Goal: Communication & Community: Answer question/provide support

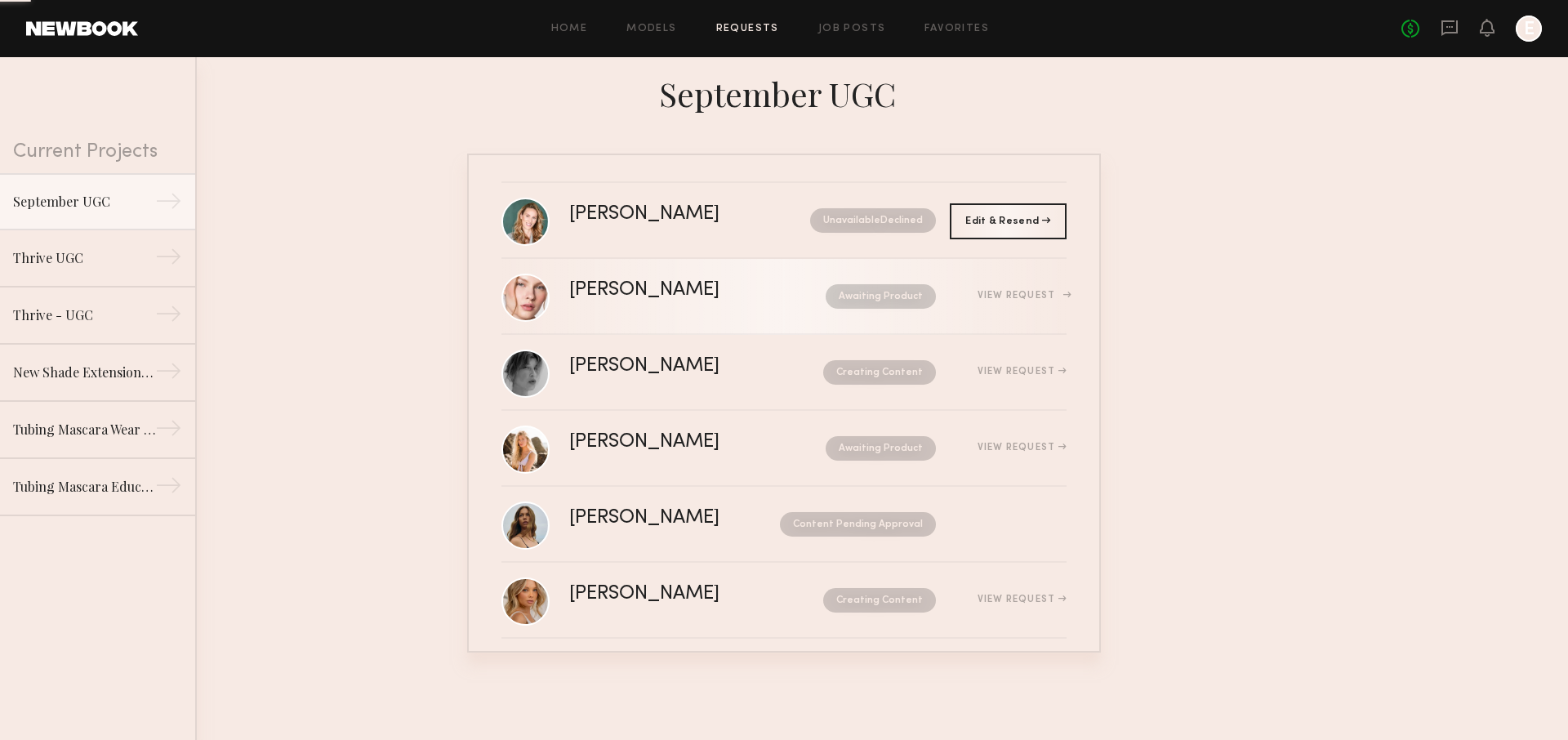
click at [713, 325] on link "[PERSON_NAME] Awaiting Product View Request" at bounding box center [784, 296] width 566 height 76
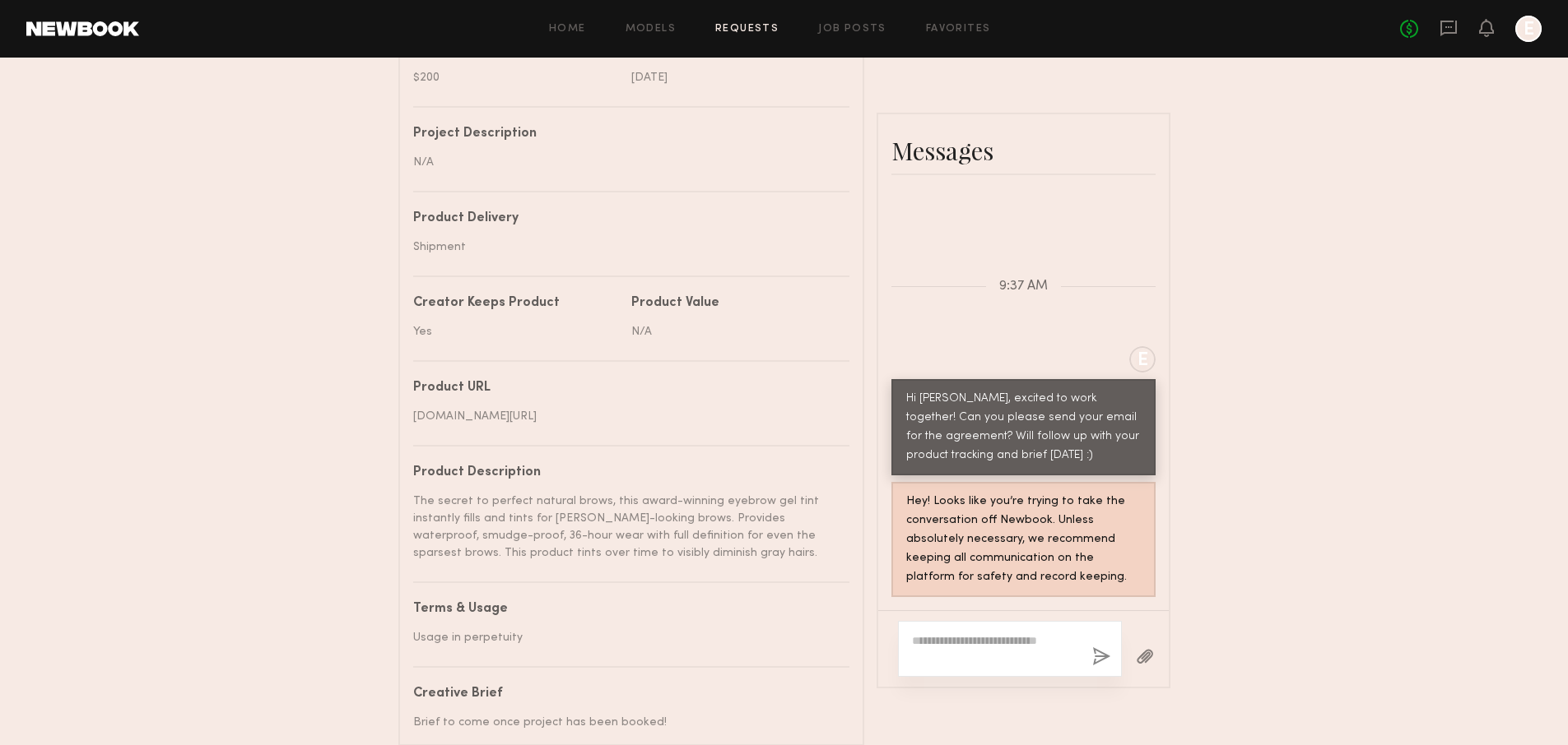
scroll to position [799, 0]
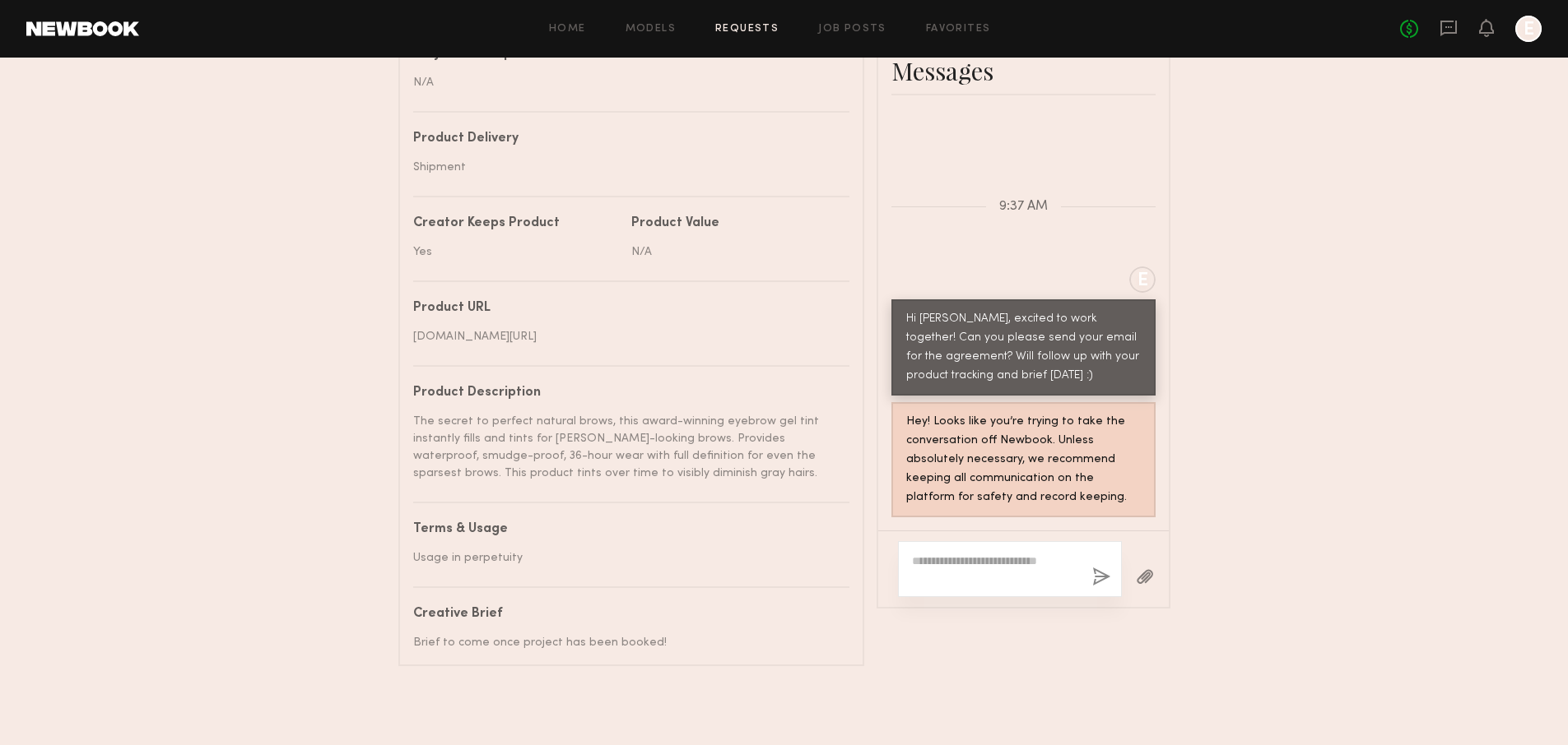
click at [1449, 7] on header "Home Models Requests Job Posts Favorites Sign Out No fees up to $5,000 E" at bounding box center [784, 29] width 1568 height 57
click at [1449, 24] on icon at bounding box center [1448, 28] width 18 height 18
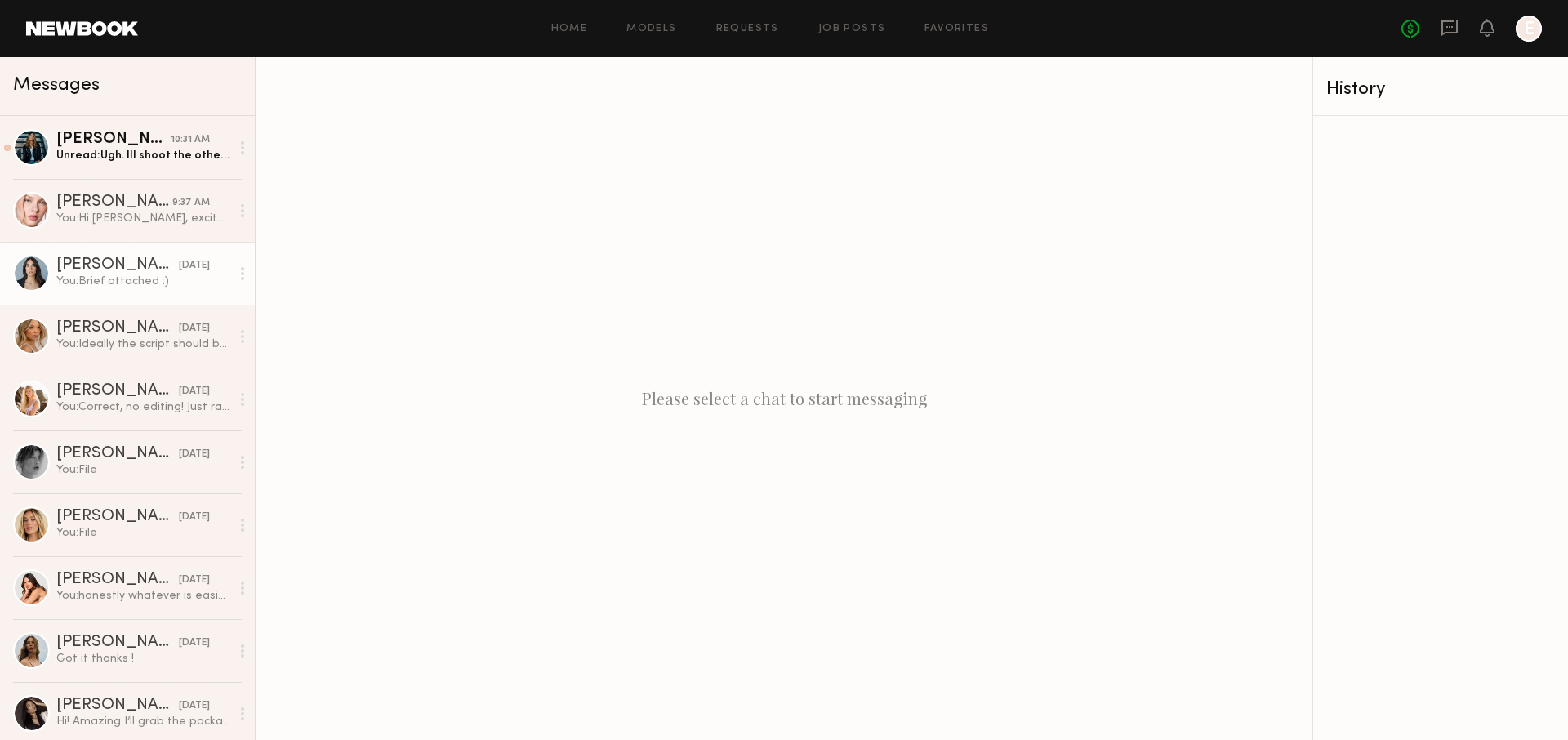
click at [126, 269] on div "[PERSON_NAME]" at bounding box center [117, 266] width 123 height 17
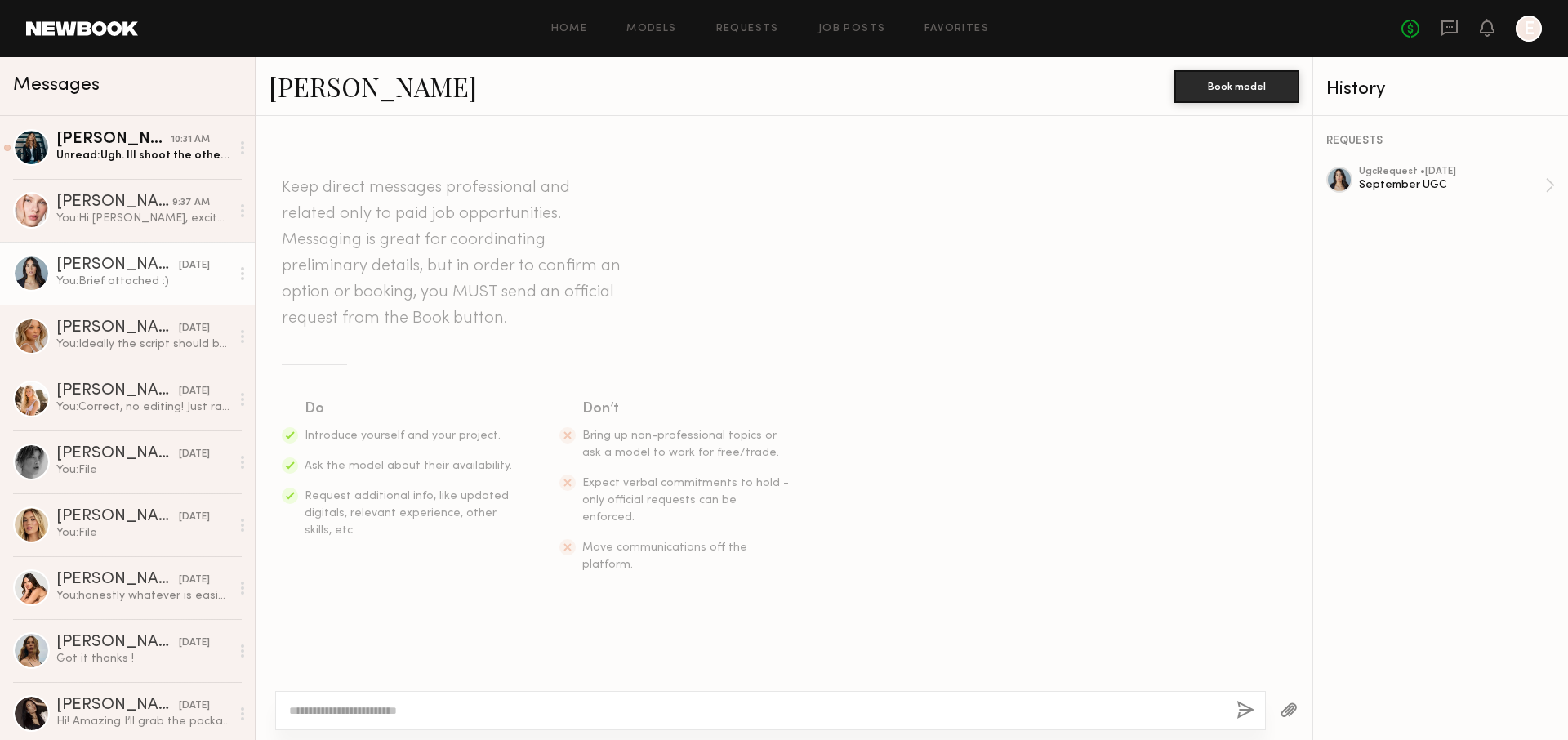
scroll to position [1096, 0]
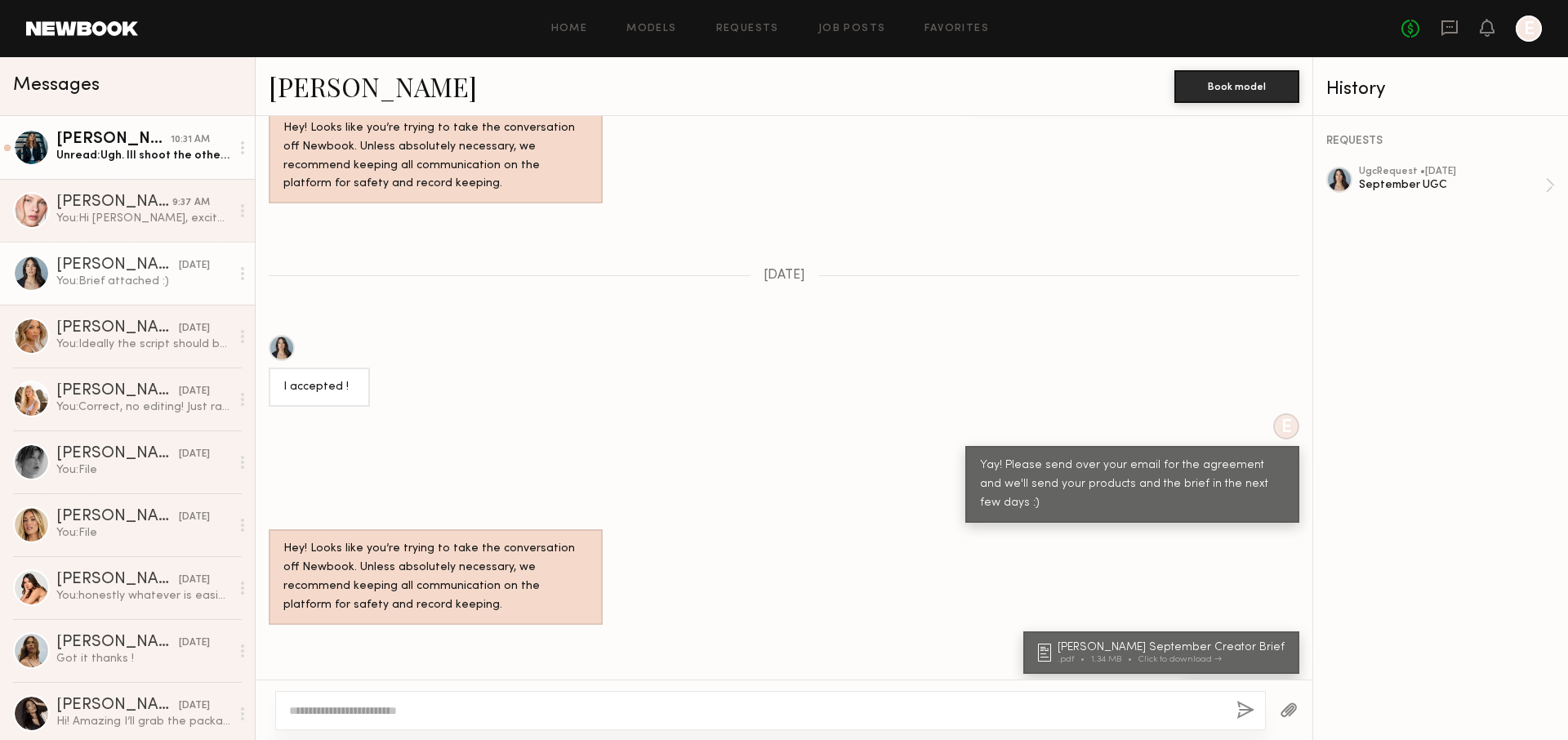
click at [152, 142] on div "[PERSON_NAME]" at bounding box center [113, 140] width 114 height 17
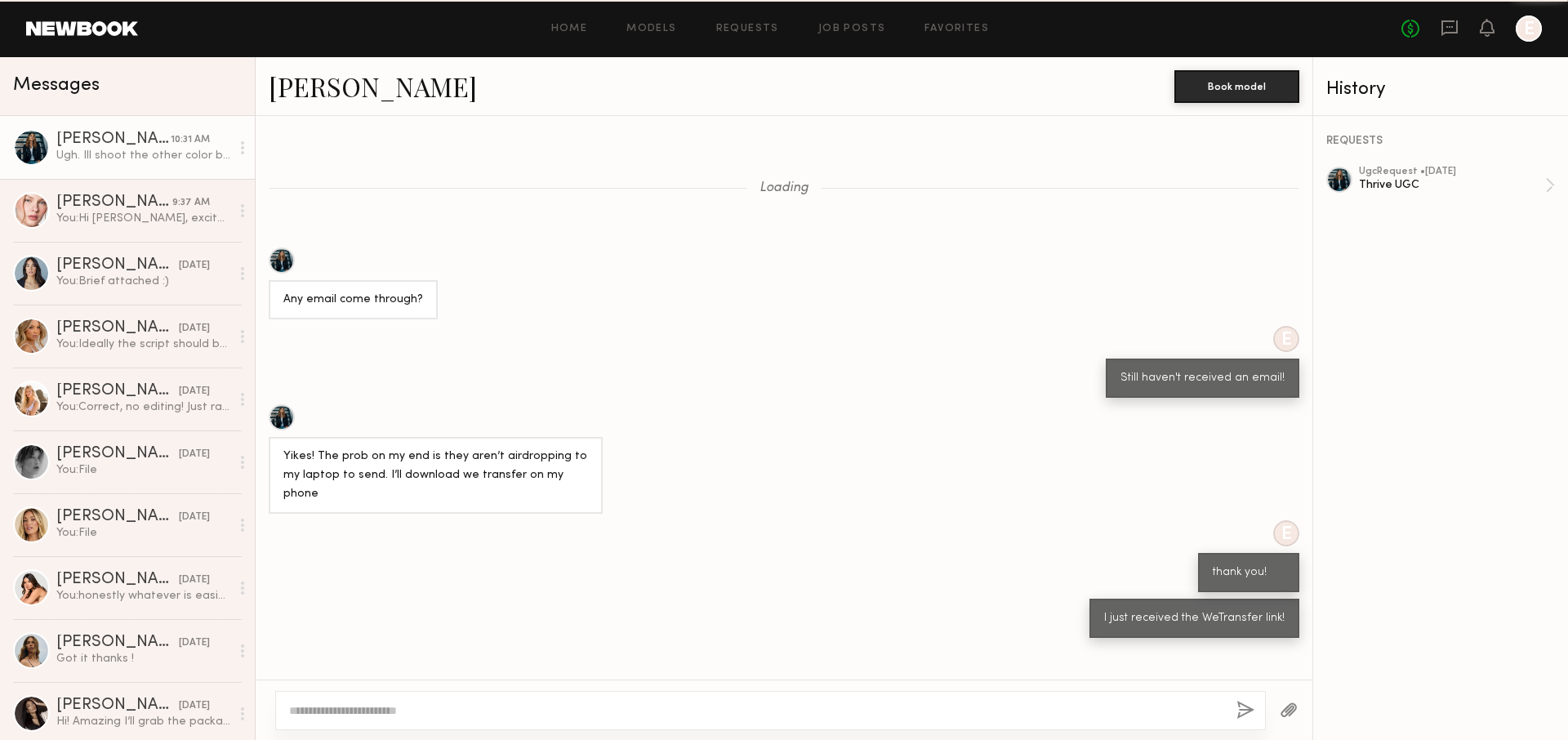
scroll to position [584, 0]
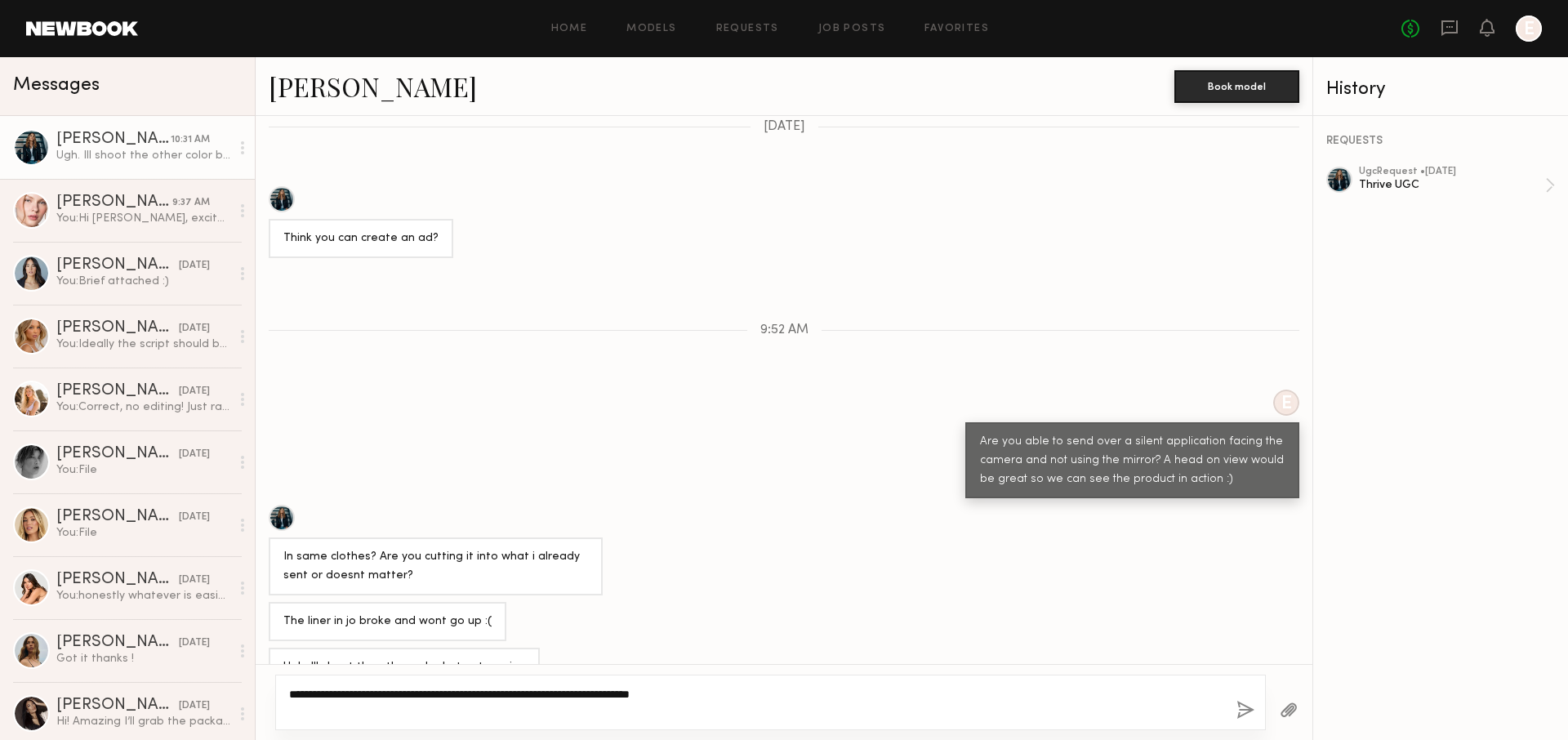
type textarea "**********"
click at [1241, 709] on button "button" at bounding box center [1245, 710] width 18 height 21
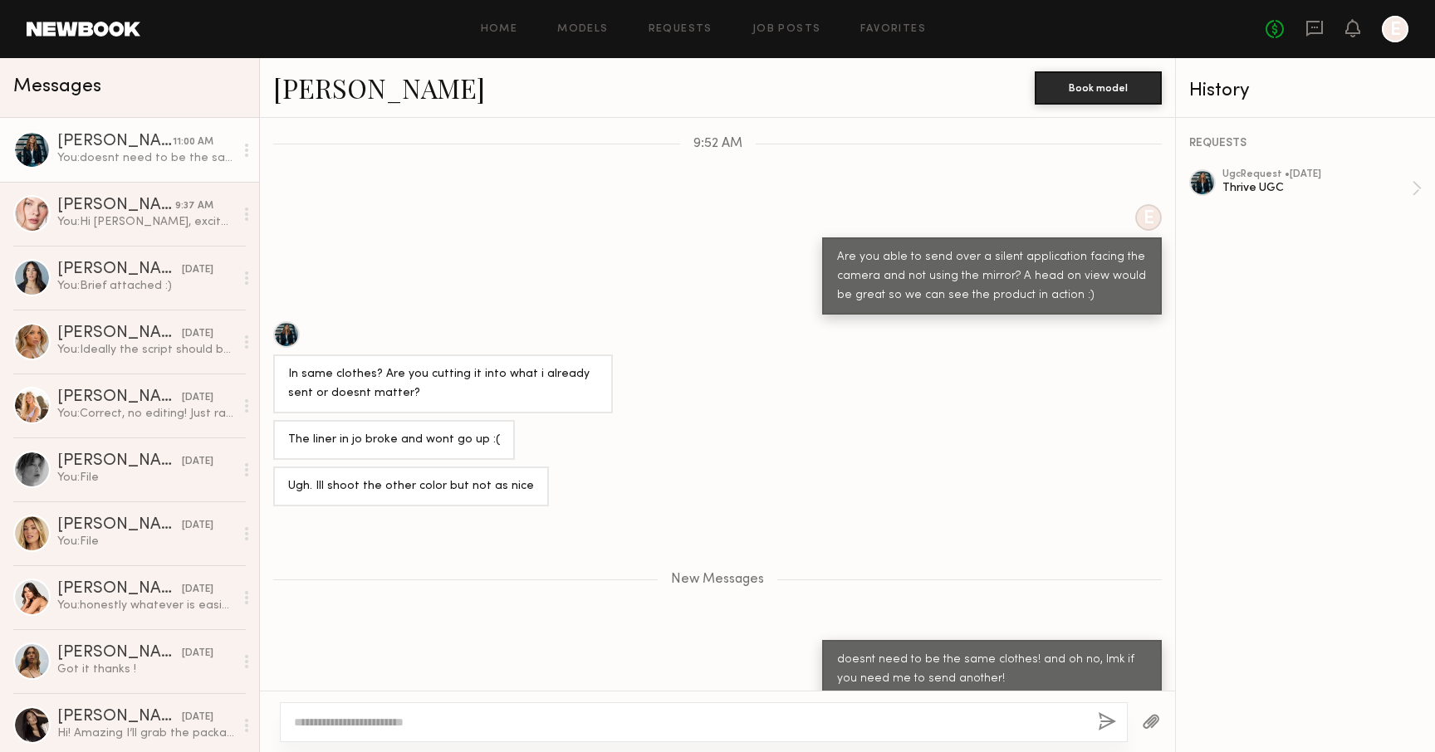
scroll to position [799, 0]
